Goal: Use online tool/utility: Utilize a website feature to perform a specific function

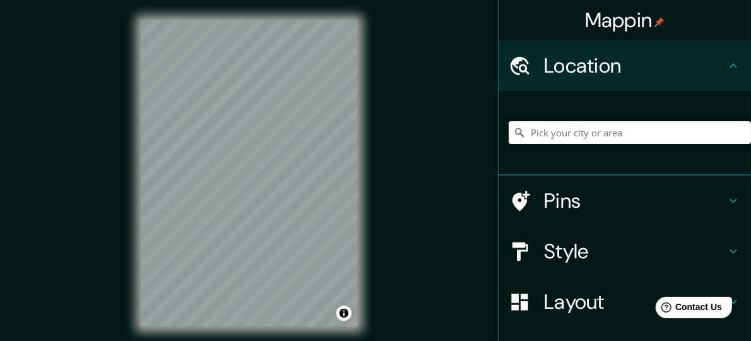
click at [561, 298] on h4 "Layout" at bounding box center [635, 301] width 182 height 25
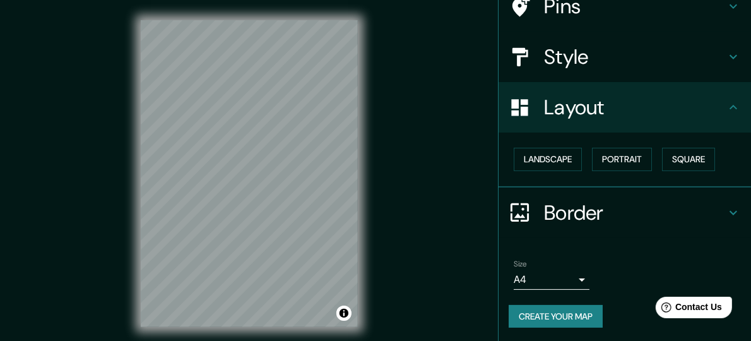
scroll to position [112, 0]
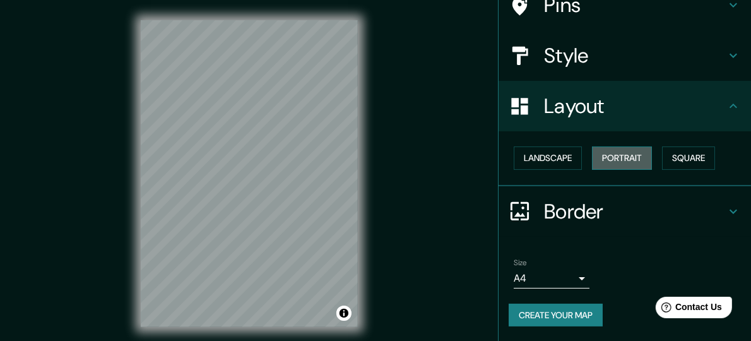
click at [634, 150] on button "Portrait" at bounding box center [622, 157] width 60 height 23
click at [637, 162] on button "Portrait" at bounding box center [622, 157] width 60 height 23
click at [667, 159] on button "Square" at bounding box center [688, 157] width 53 height 23
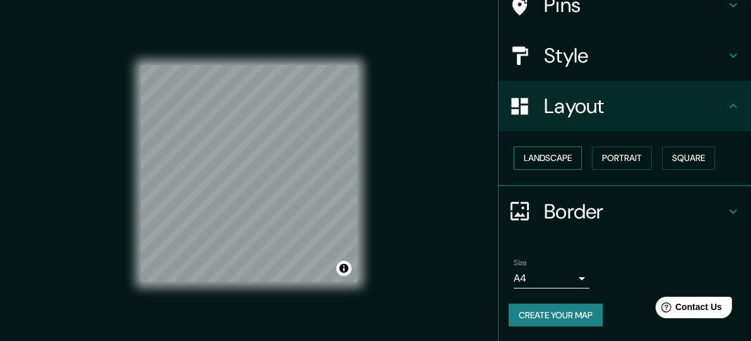
click at [554, 157] on button "Landscape" at bounding box center [548, 157] width 68 height 23
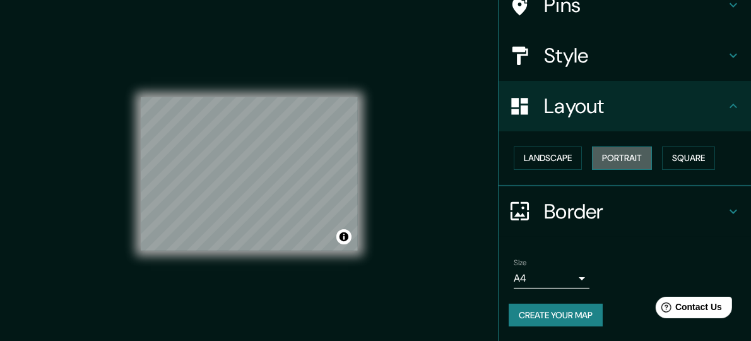
click at [594, 159] on button "Portrait" at bounding box center [622, 157] width 60 height 23
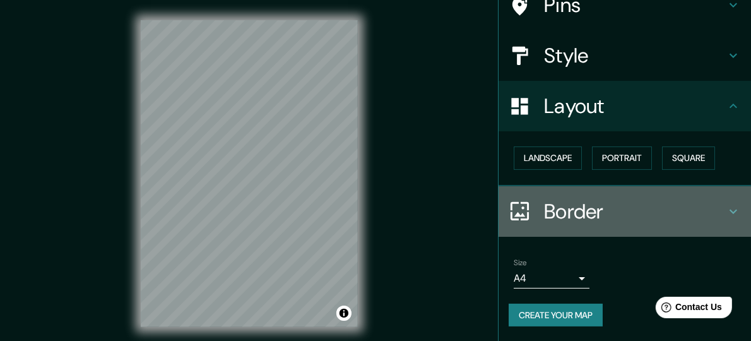
click at [527, 213] on div at bounding box center [526, 211] width 35 height 22
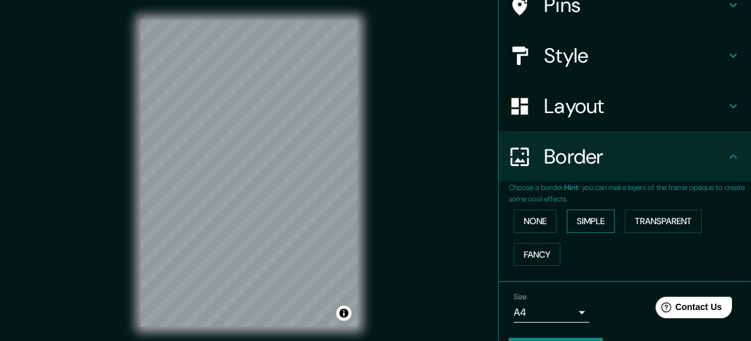
click at [570, 227] on button "Simple" at bounding box center [591, 220] width 48 height 23
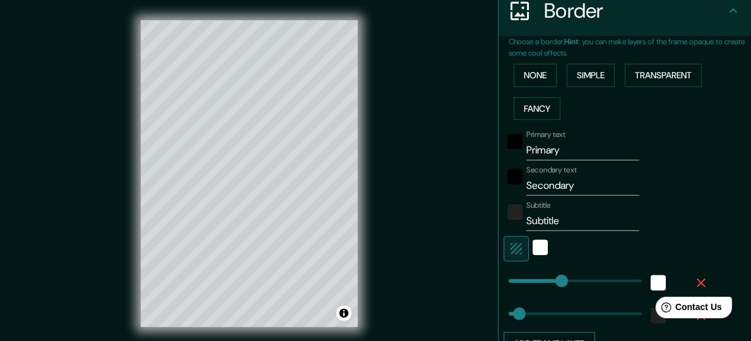
scroll to position [377, 0]
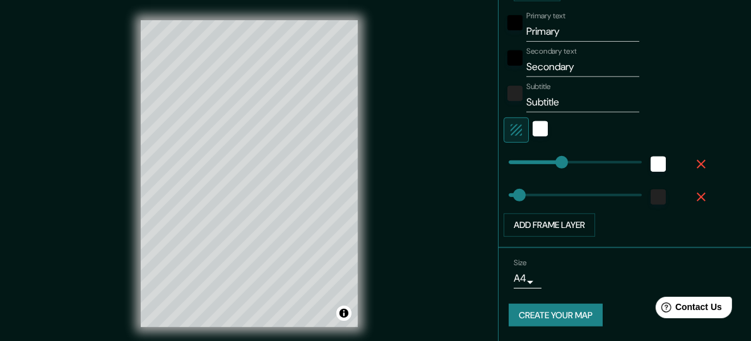
click at [570, 319] on button "Create your map" at bounding box center [556, 314] width 94 height 23
click at [103, 228] on div "Mappin Location Pins Style Layout Border Choose a border. Hint : you can make l…" at bounding box center [375, 183] width 751 height 367
click at [530, 312] on button "Create your map" at bounding box center [556, 314] width 94 height 23
